Goal: Information Seeking & Learning: Learn about a topic

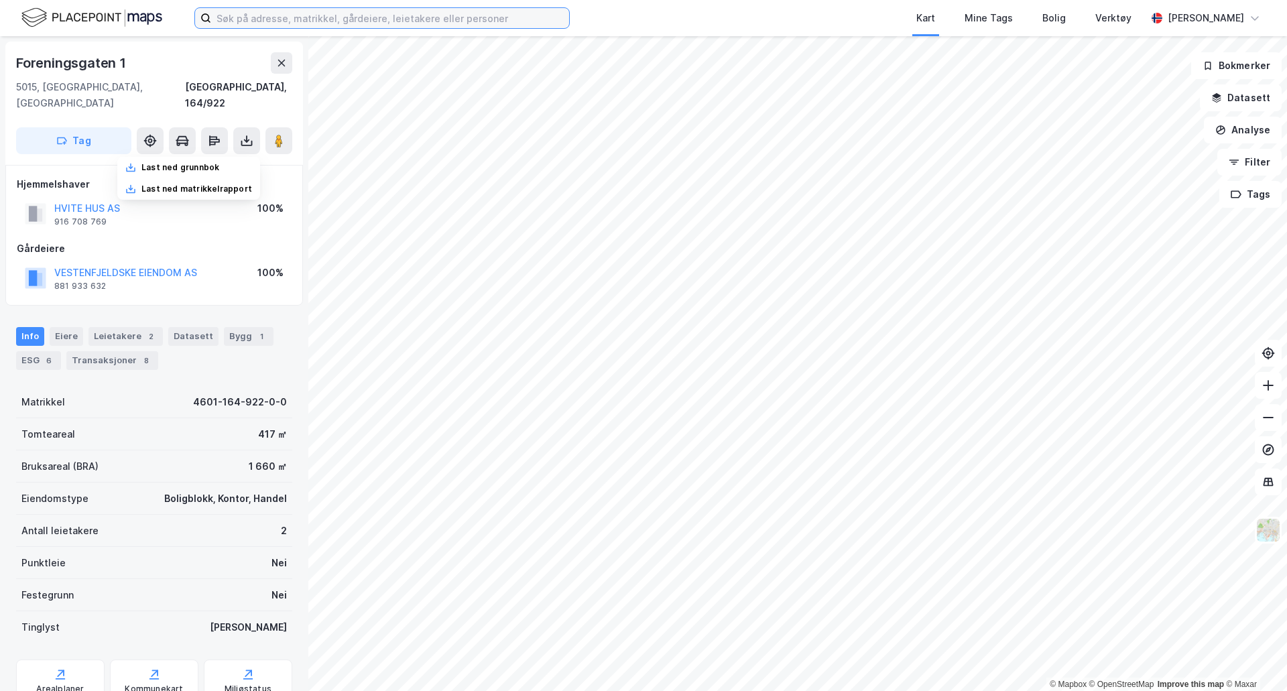
click at [302, 22] on input at bounding box center [390, 18] width 358 height 20
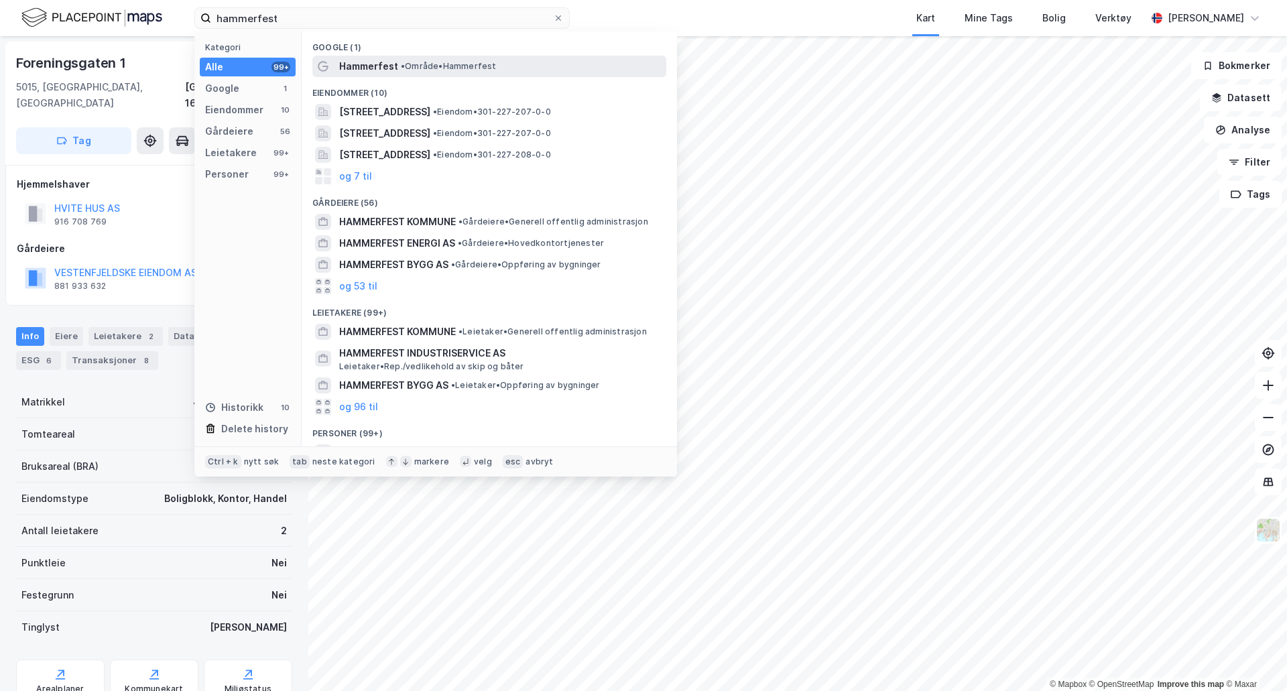
click at [415, 64] on span "• Område • Hammerfest" at bounding box center [449, 66] width 96 height 11
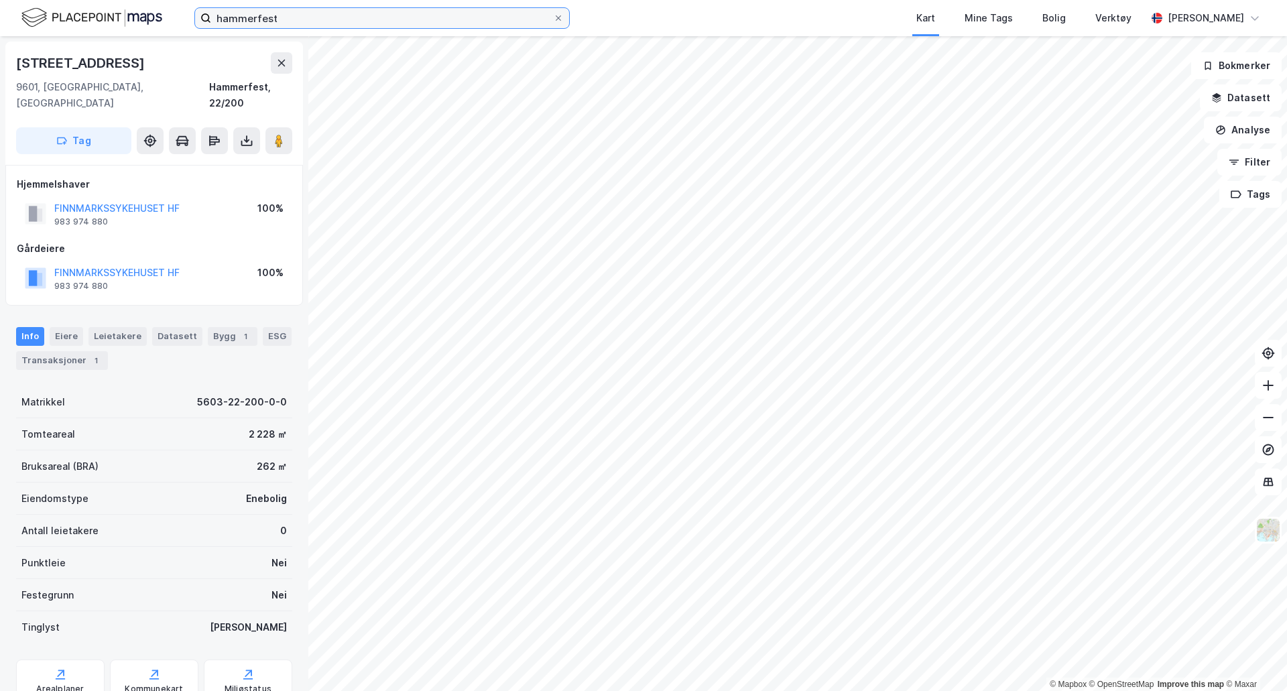
click at [284, 24] on input "hammerfest" at bounding box center [382, 18] width 342 height 20
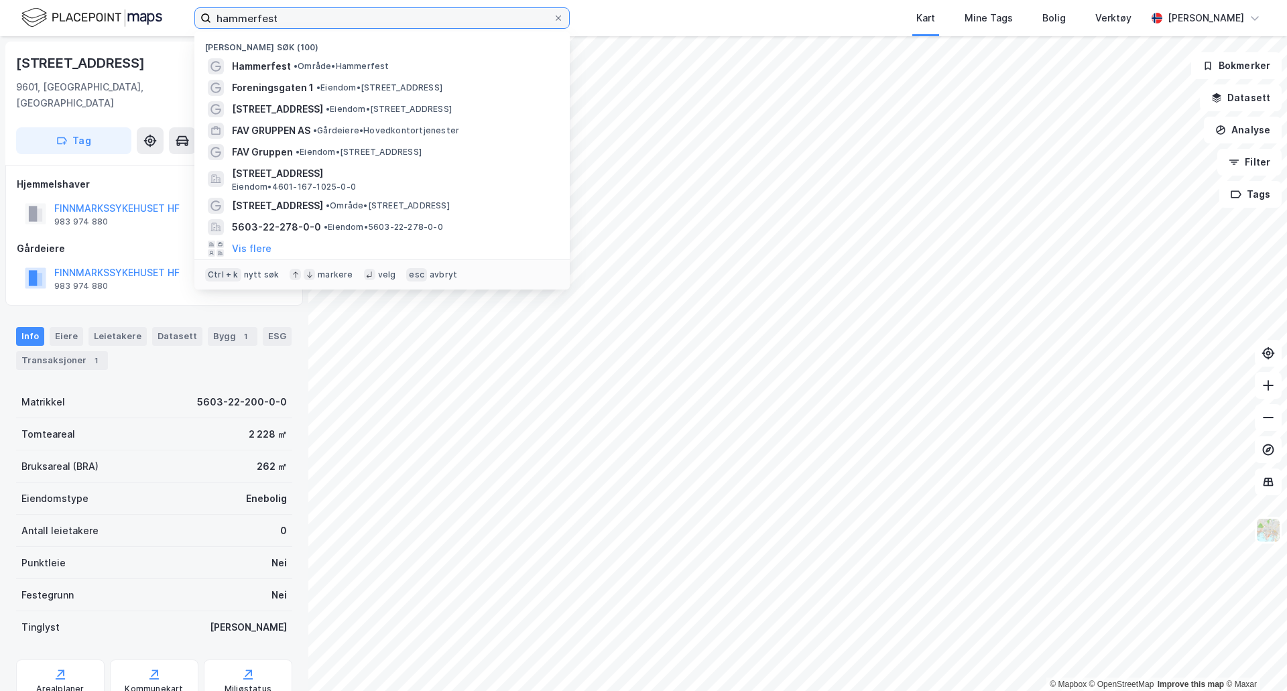
click at [284, 24] on input "hammerfest" at bounding box center [382, 18] width 342 height 20
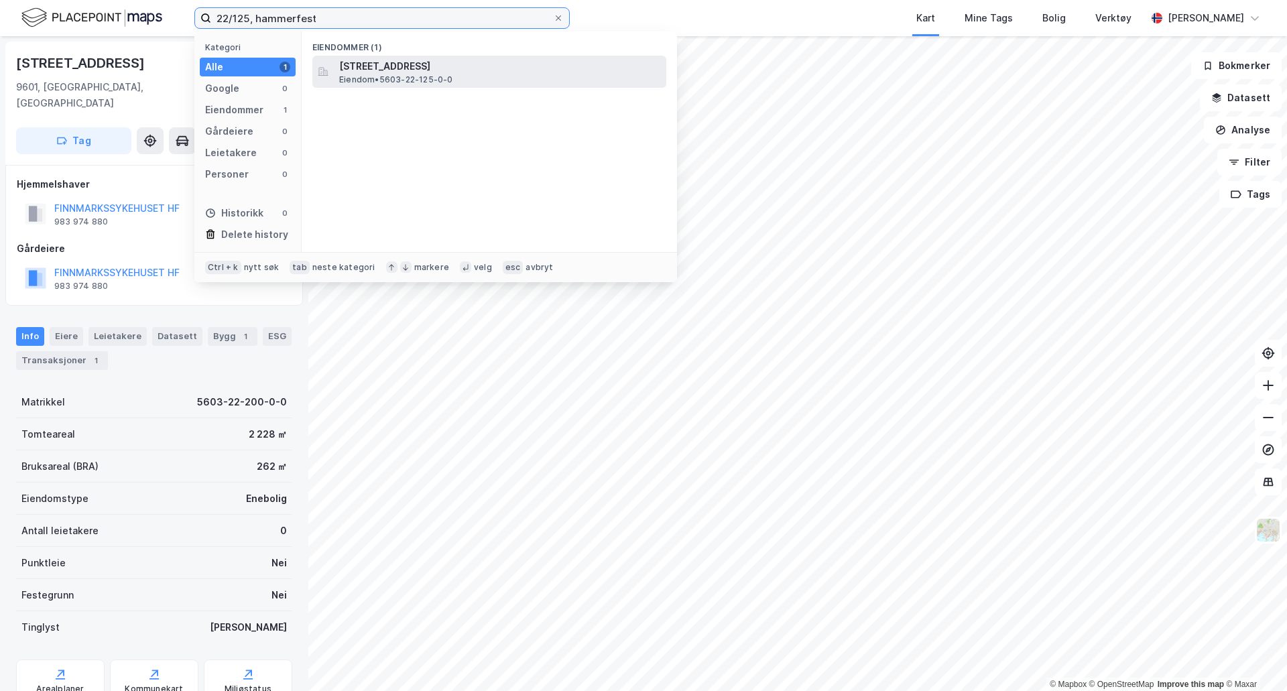
type input "22/125, hammerfest"
click at [370, 76] on span "Eiendom • 5603-22-125-0-0" at bounding box center [396, 79] width 114 height 11
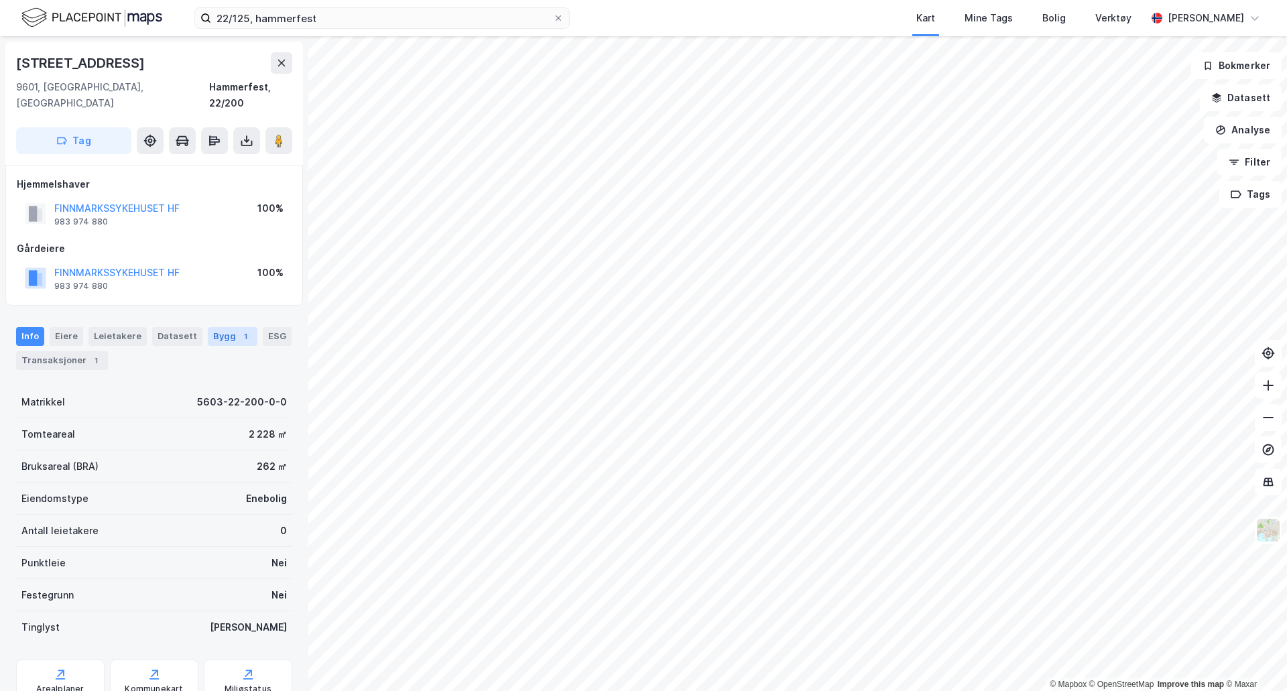
click at [239, 330] on div "1" at bounding box center [245, 336] width 13 height 13
